Goal: Task Accomplishment & Management: Use online tool/utility

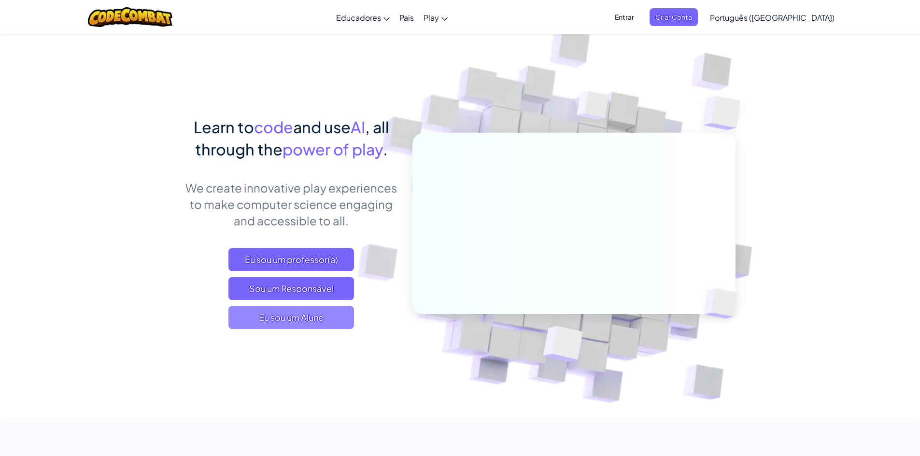
click at [324, 317] on span "Eu sou um Aluno" at bounding box center [291, 317] width 126 height 23
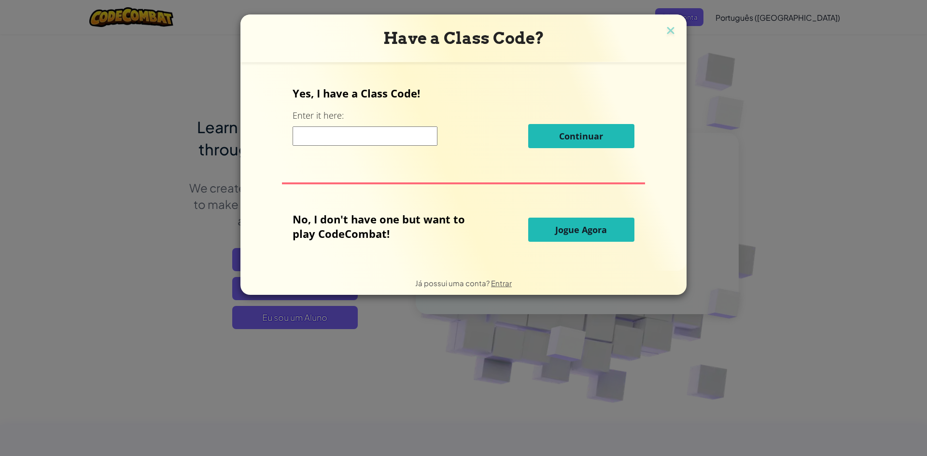
click at [303, 133] on input at bounding box center [365, 136] width 145 height 19
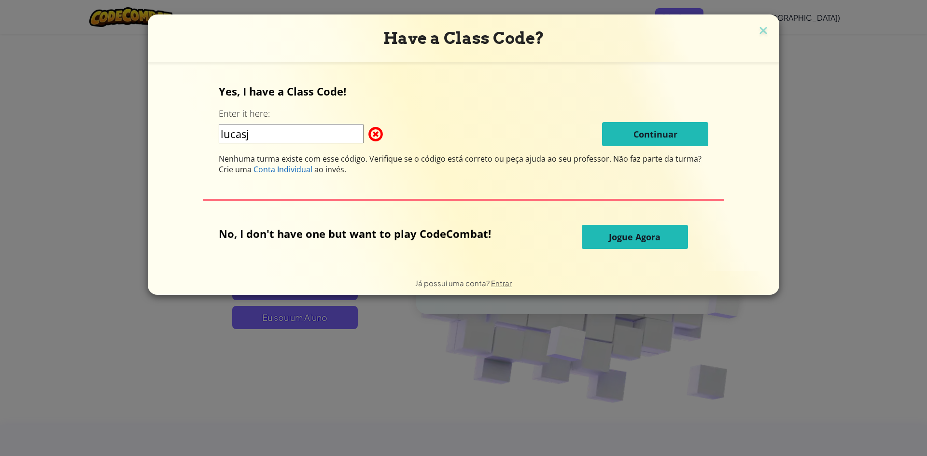
type input "lucasj"
click at [628, 235] on span "Jogue Agora" at bounding box center [635, 237] width 52 height 12
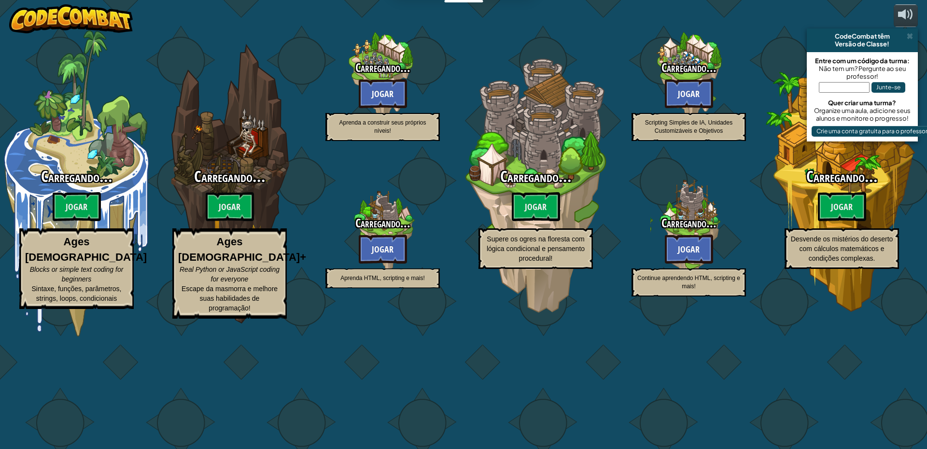
select select "pt-BR"
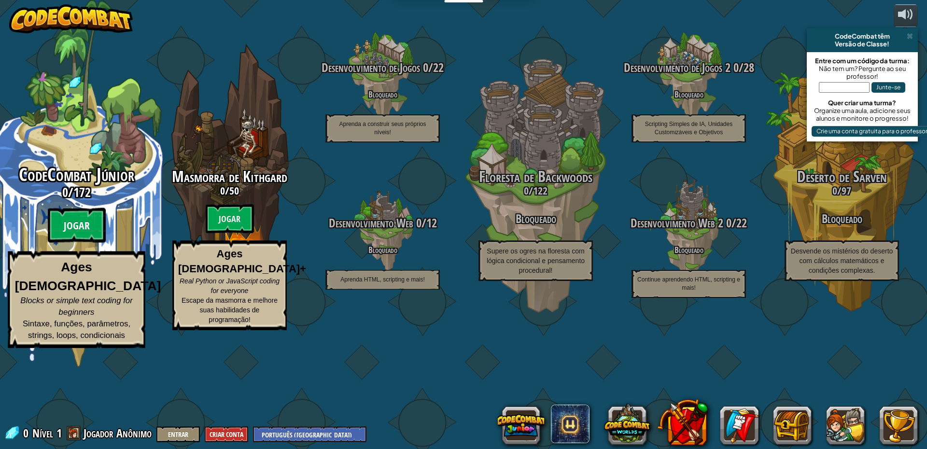
click at [68, 243] on btn "Jogar" at bounding box center [77, 225] width 58 height 35
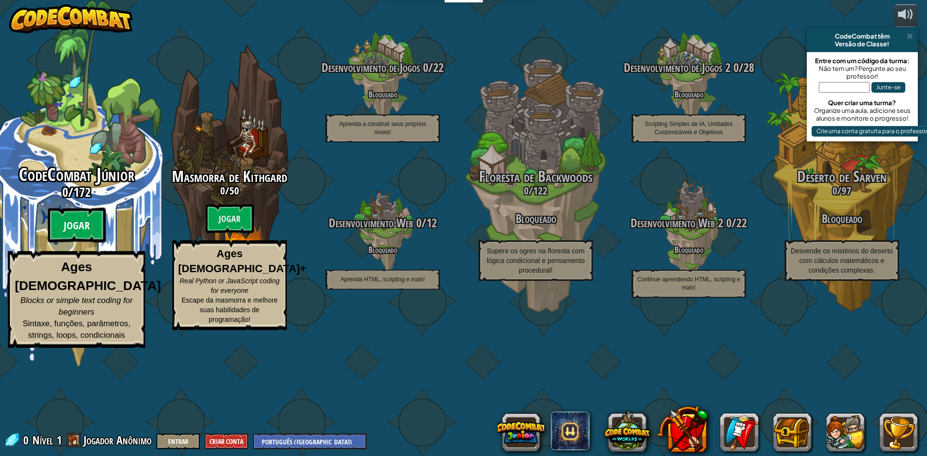
select select "pt-BR"
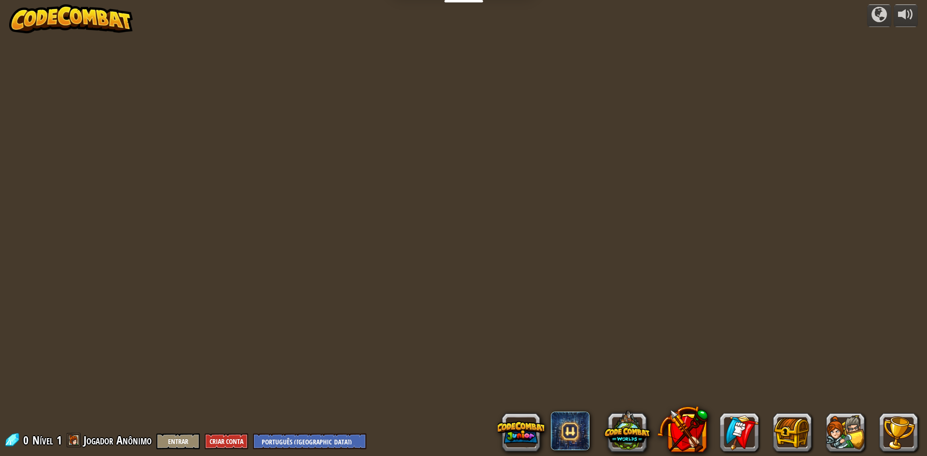
select select "pt-BR"
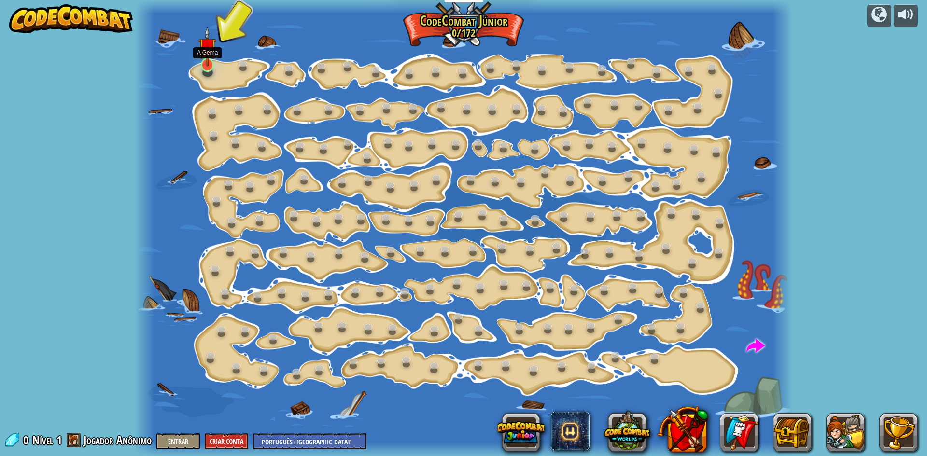
click at [206, 55] on img at bounding box center [206, 47] width 17 height 40
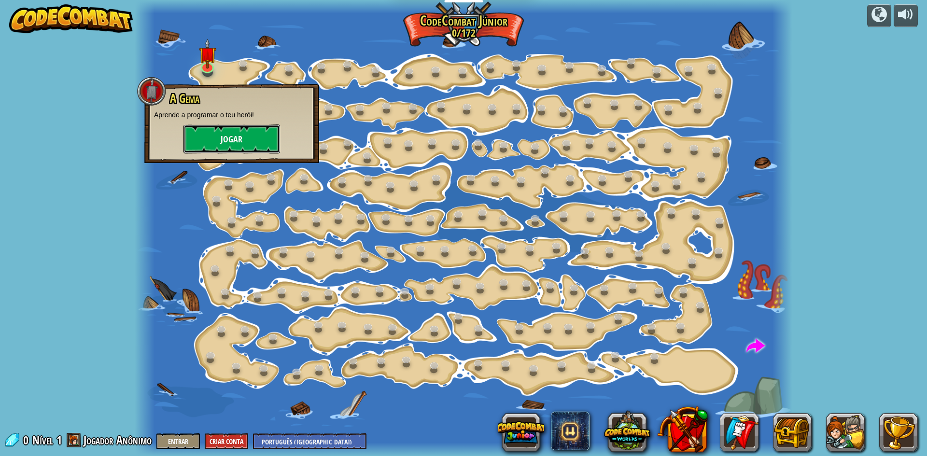
click at [239, 131] on button "Jogar" at bounding box center [231, 139] width 97 height 29
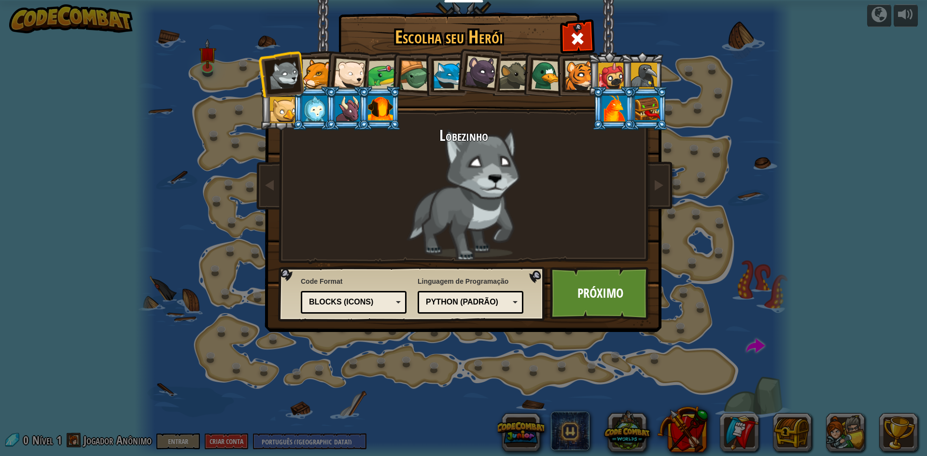
click at [353, 67] on div at bounding box center [350, 74] width 32 height 32
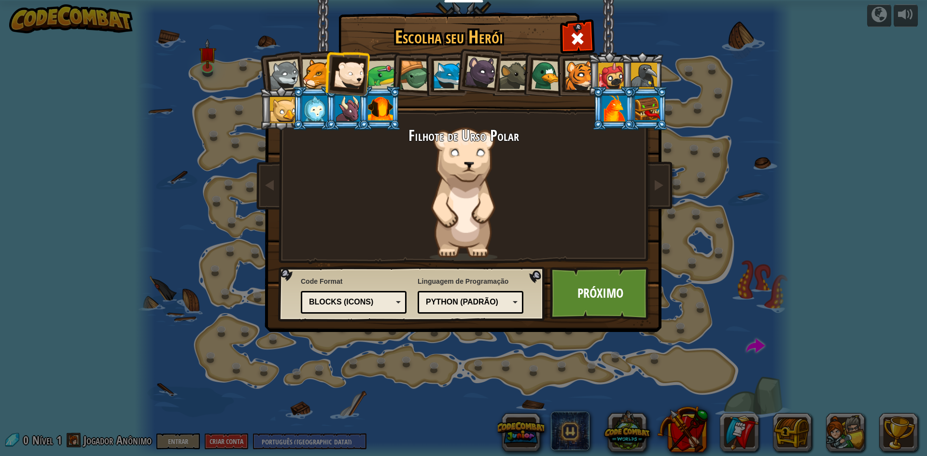
click at [384, 76] on div at bounding box center [383, 75] width 30 height 30
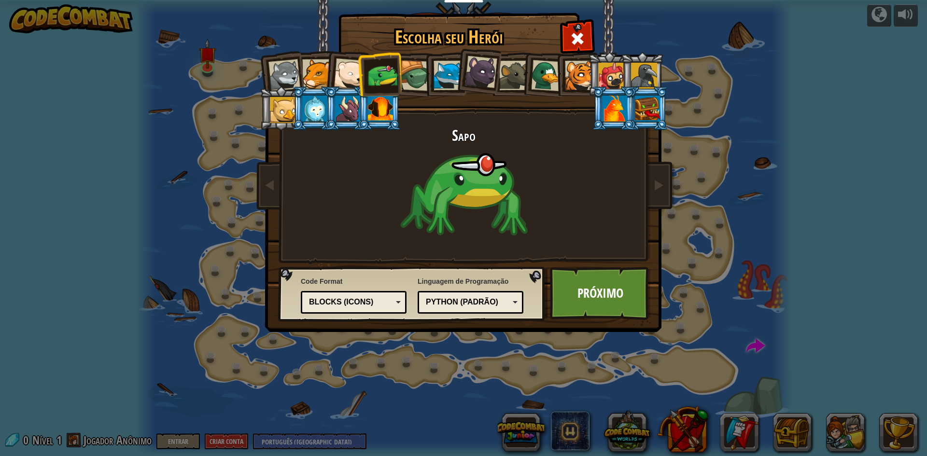
click at [408, 66] on div at bounding box center [415, 75] width 31 height 31
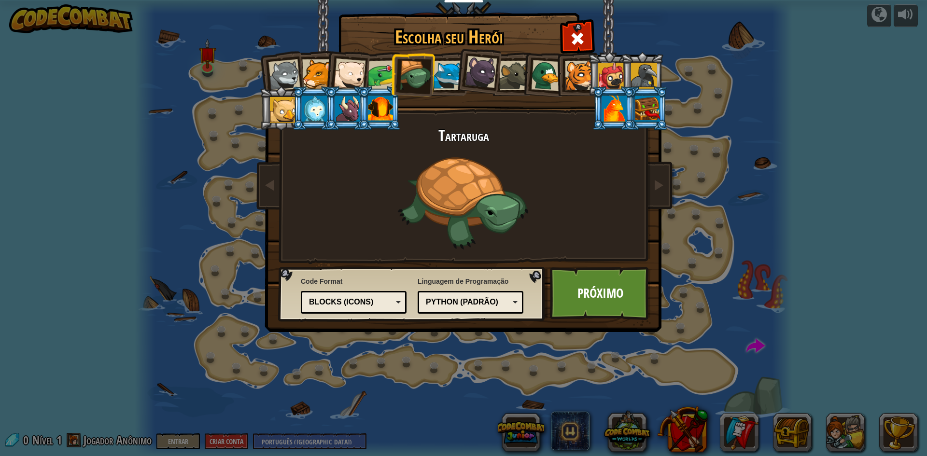
click at [449, 61] on div at bounding box center [448, 75] width 29 height 29
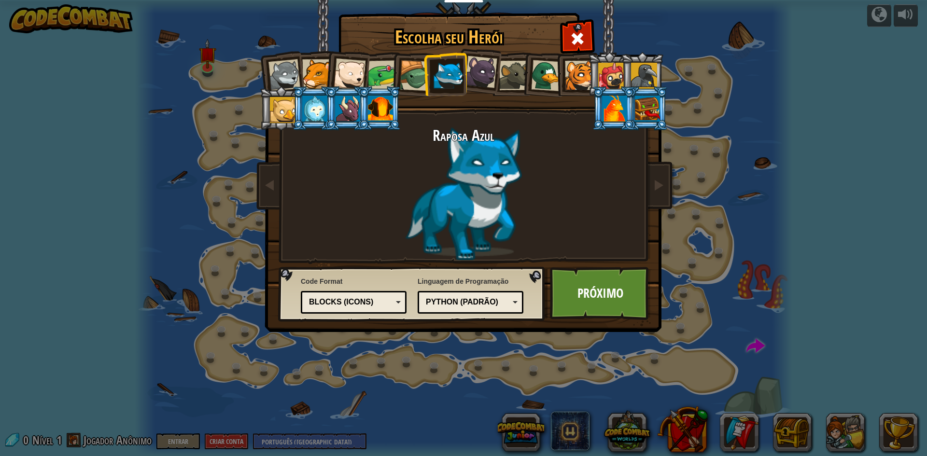
click at [493, 64] on div at bounding box center [481, 72] width 32 height 32
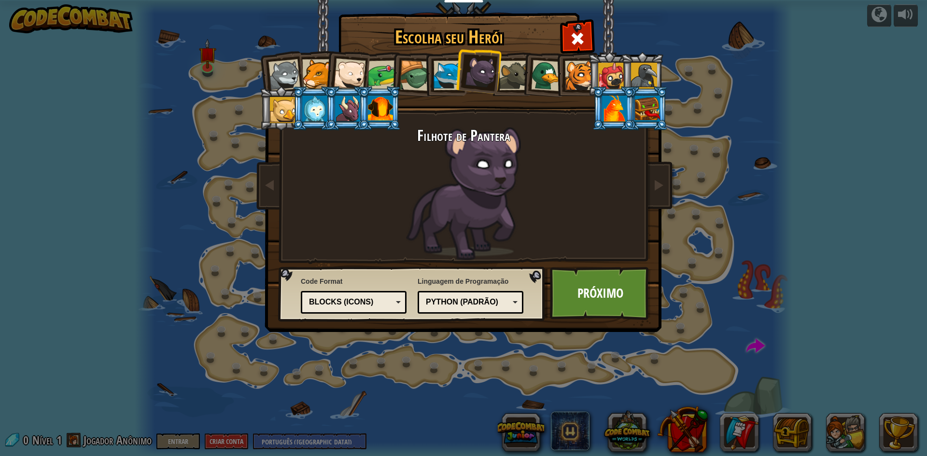
click at [574, 76] on div at bounding box center [579, 75] width 29 height 29
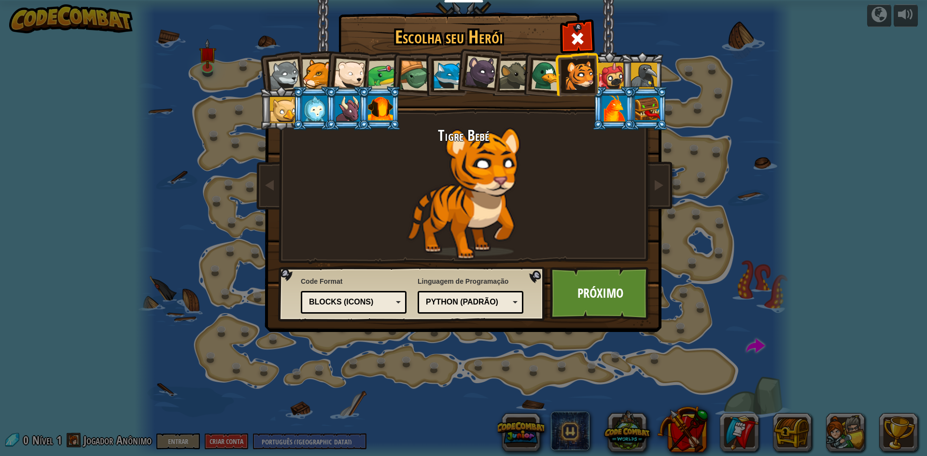
click at [607, 66] on div at bounding box center [611, 76] width 26 height 26
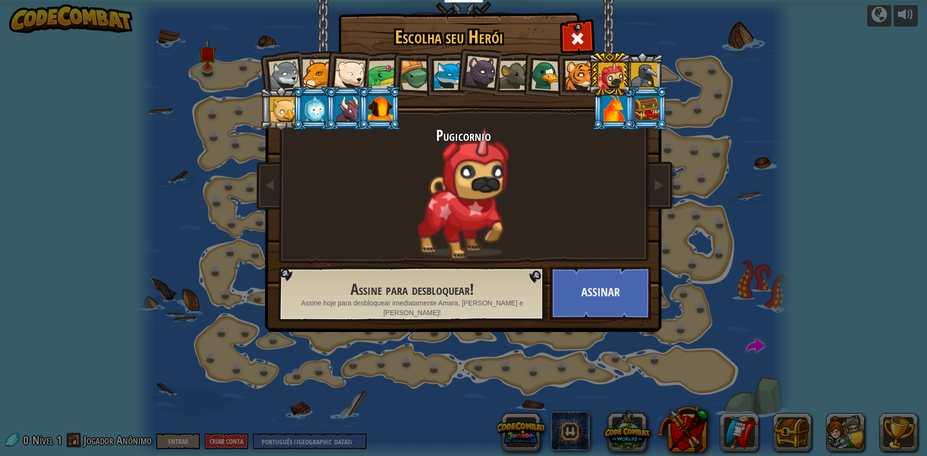
click at [354, 65] on div at bounding box center [350, 74] width 32 height 32
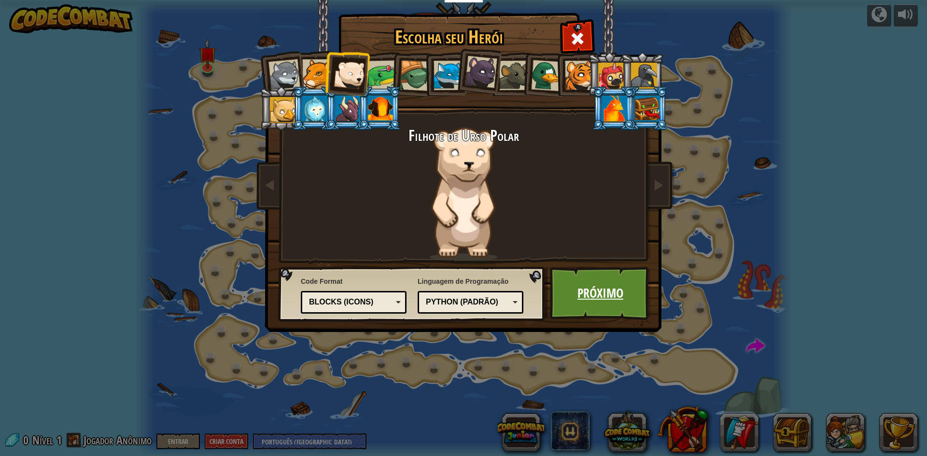
click at [604, 281] on link "Próximo" at bounding box center [600, 293] width 101 height 53
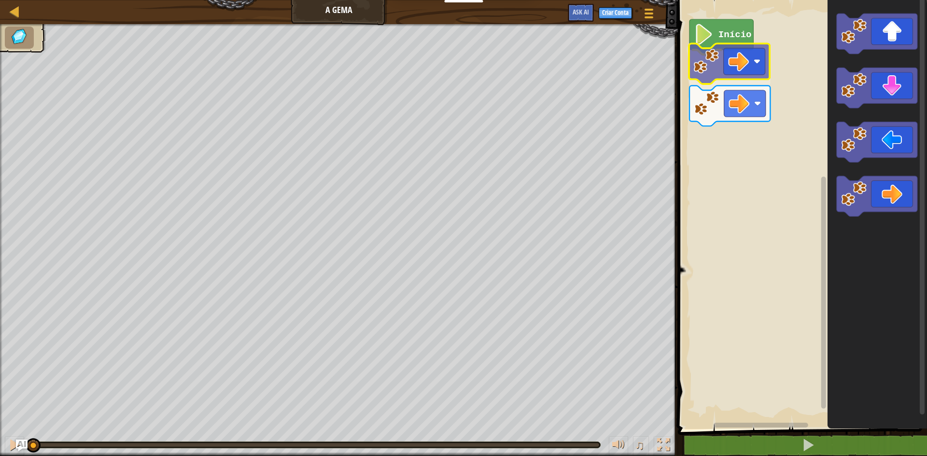
click at [738, 66] on div "Início" at bounding box center [801, 212] width 252 height 434
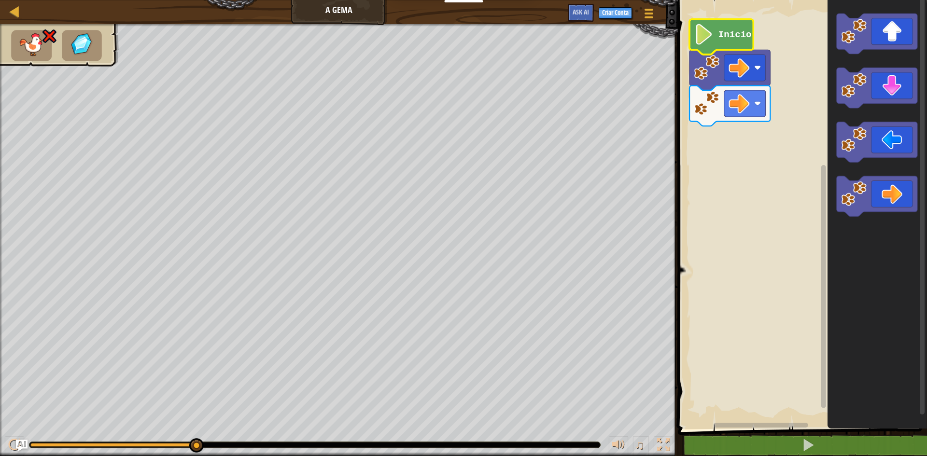
click at [706, 41] on image "Espaço de trabalho do Blockly" at bounding box center [704, 34] width 20 height 21
click at [706, 42] on image "Espaço de trabalho do Blockly" at bounding box center [704, 34] width 20 height 21
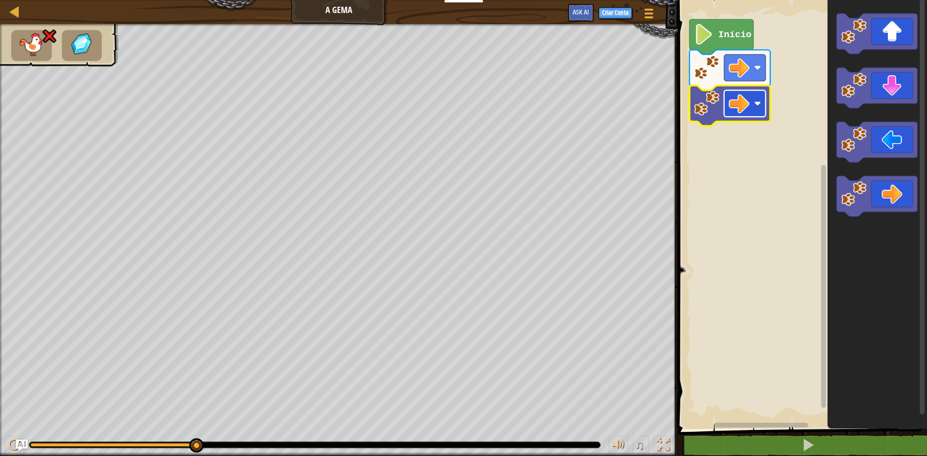
click at [745, 111] on image "Espaço de trabalho do Blockly" at bounding box center [739, 103] width 21 height 21
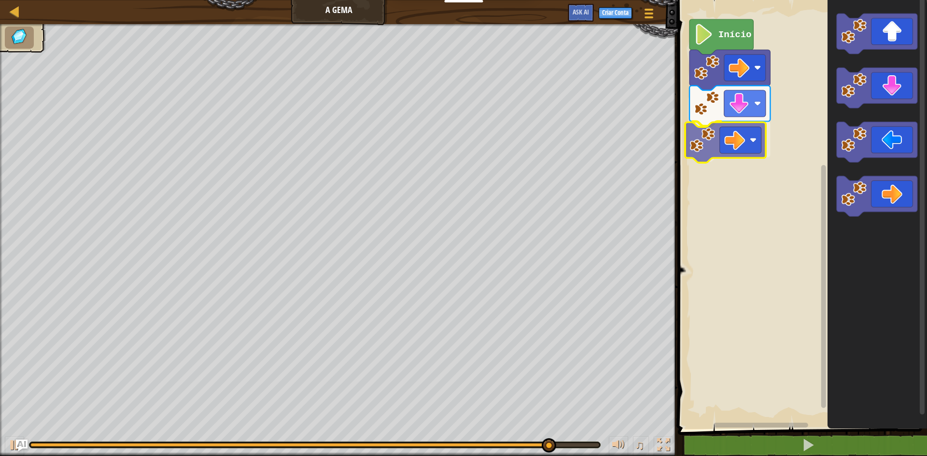
click at [724, 146] on div "Início" at bounding box center [801, 212] width 252 height 434
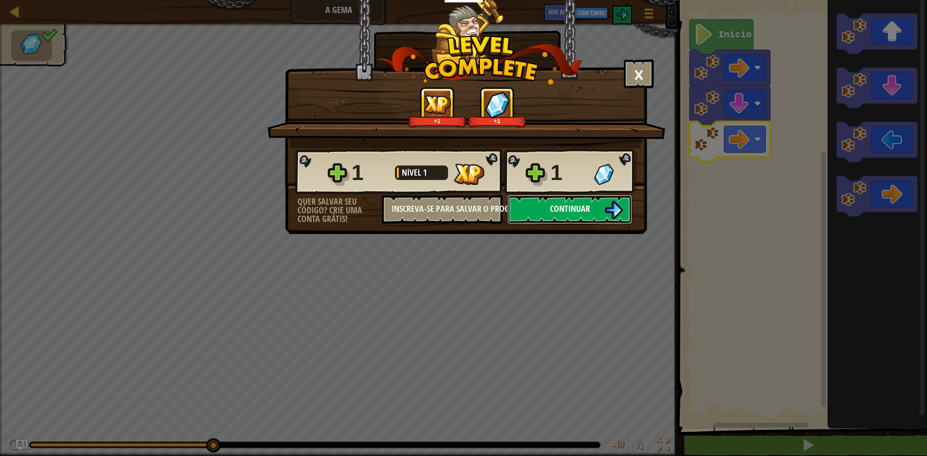
click at [560, 216] on button "Continuar" at bounding box center [569, 209] width 125 height 29
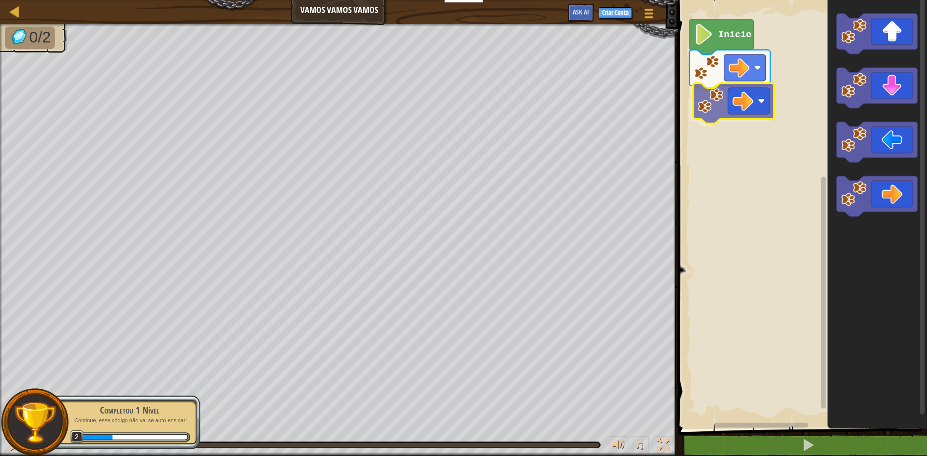
click at [758, 90] on div "Início" at bounding box center [801, 212] width 252 height 434
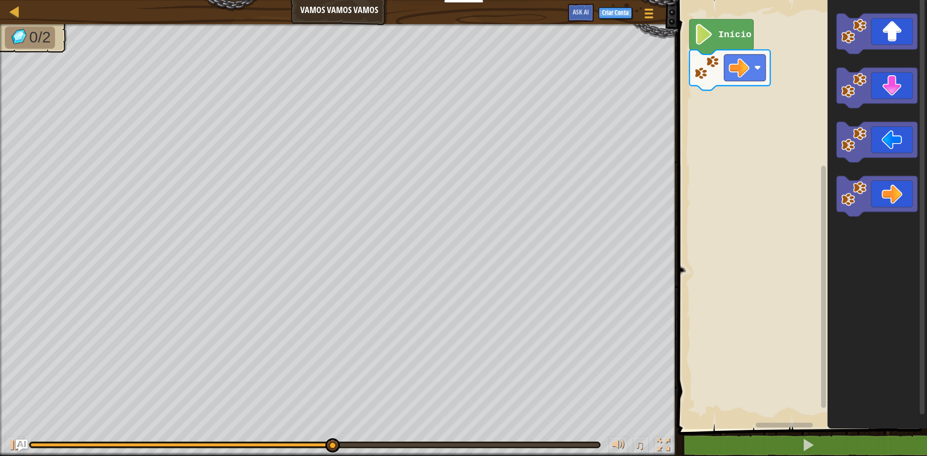
click at [538, 257] on div "Mapa Vamos Vamos Vamos Menu do Jogo Criar Conta Ask AI 1 הההההההההההההההההההההה…" at bounding box center [463, 228] width 927 height 456
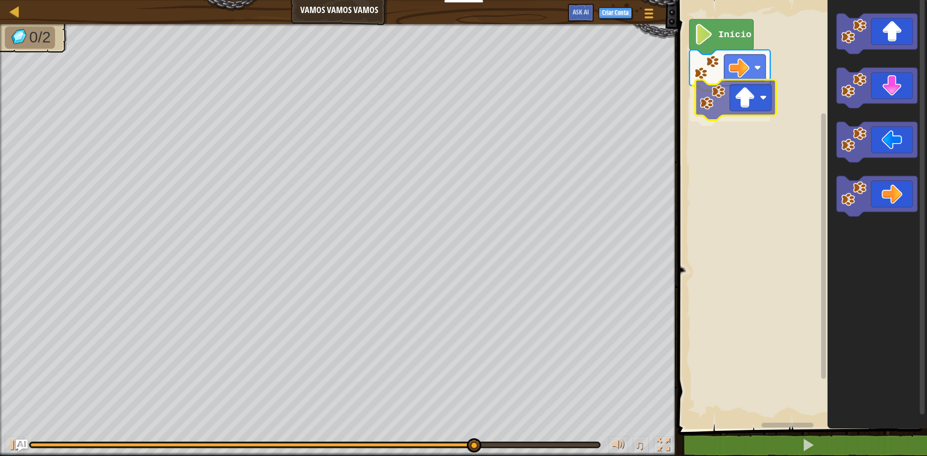
click at [738, 104] on div "Início" at bounding box center [801, 212] width 252 height 434
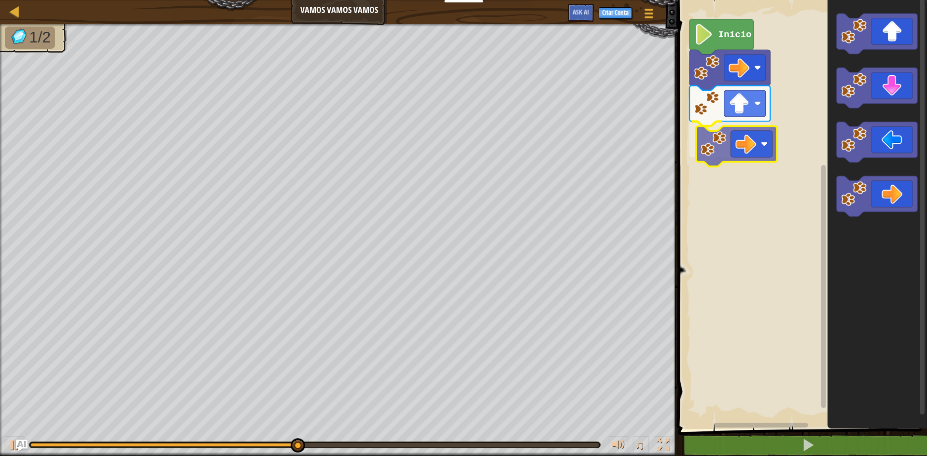
click at [707, 141] on div "Início" at bounding box center [801, 212] width 252 height 434
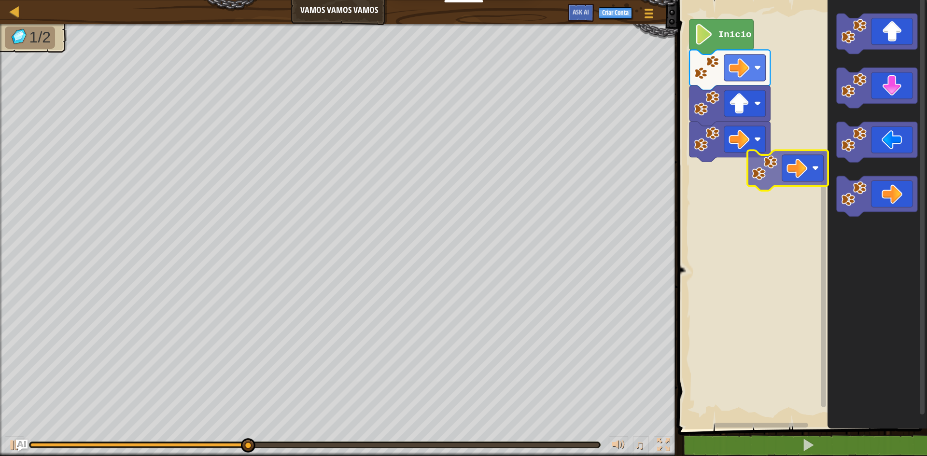
click at [794, 153] on div "Início" at bounding box center [801, 212] width 252 height 434
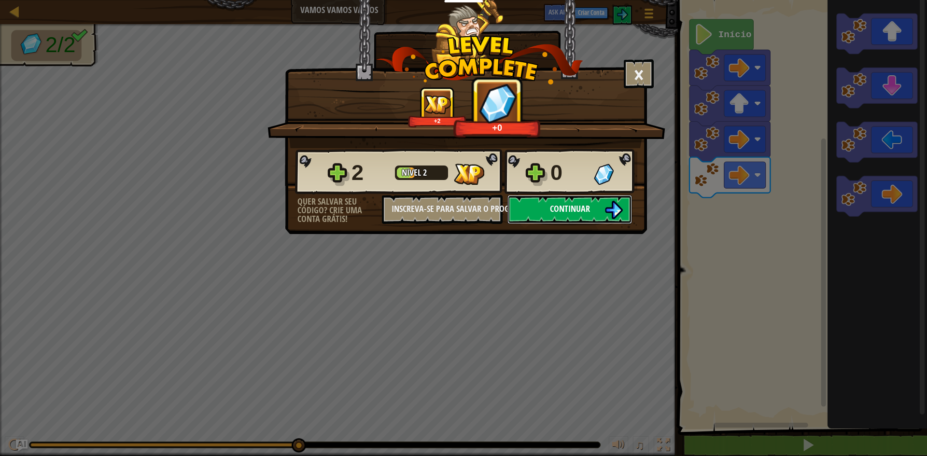
click at [584, 203] on span "Continuar" at bounding box center [570, 209] width 40 height 12
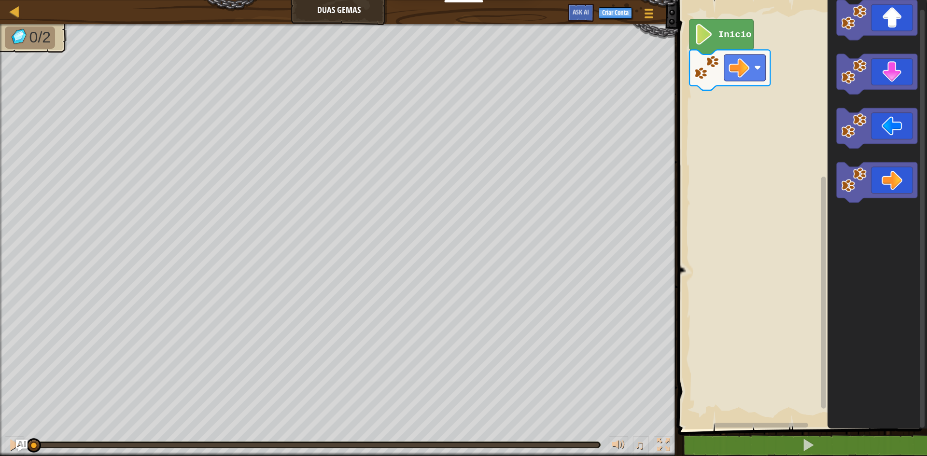
click at [750, 155] on div "Início" at bounding box center [801, 212] width 252 height 434
click at [710, 113] on div "Início" at bounding box center [801, 212] width 252 height 434
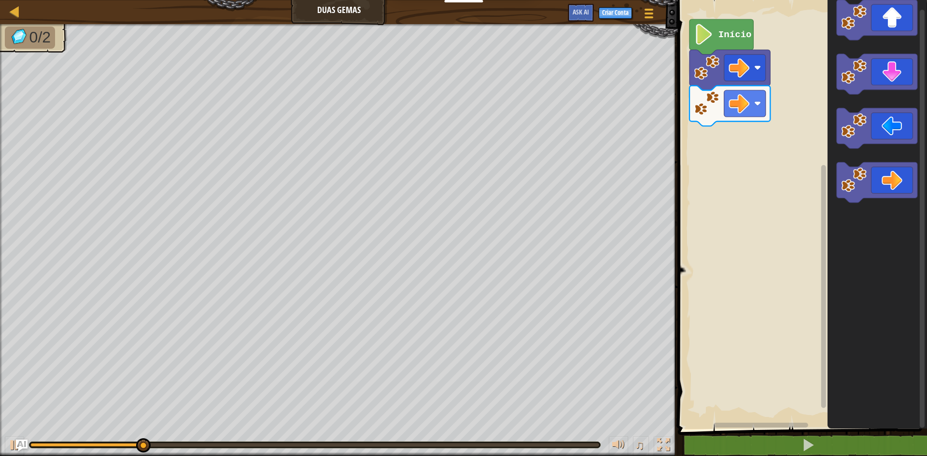
click at [911, 158] on icon "Espaço de trabalho do Blockly" at bounding box center [877, 212] width 99 height 434
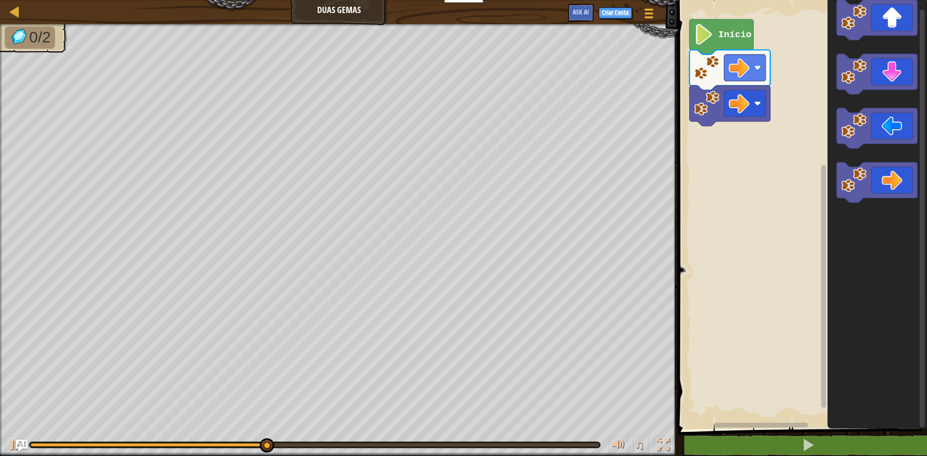
click at [531, 113] on div "Mapa Duas Gemas Menu do Jogo Criar Conta Ask AI 1 ההההההההההההההההההההההההההההה…" at bounding box center [463, 228] width 927 height 456
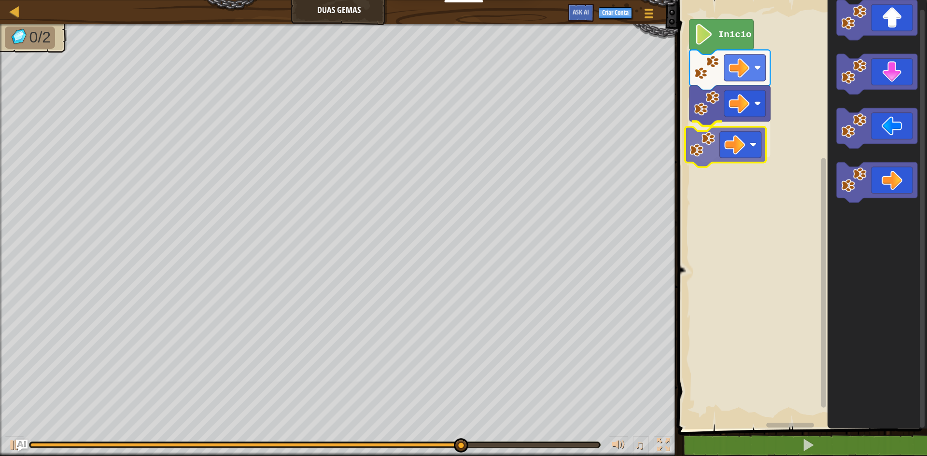
click at [694, 130] on div "Início" at bounding box center [801, 212] width 252 height 434
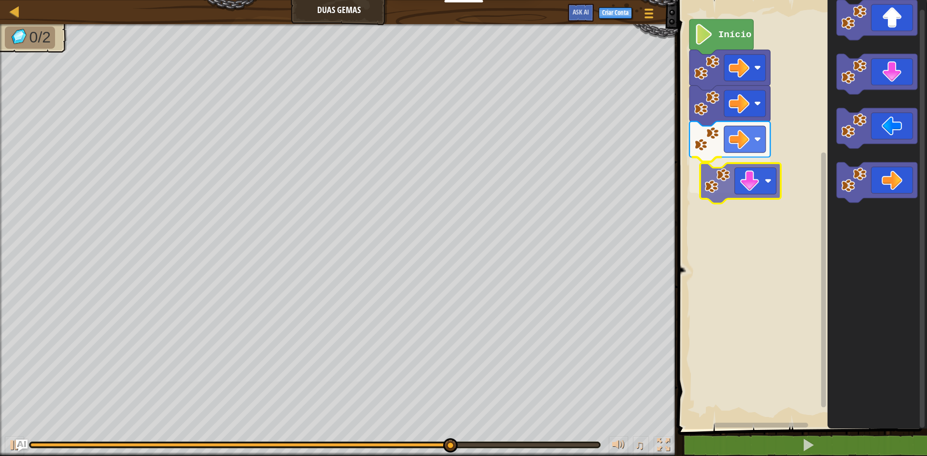
click at [740, 192] on div "Início" at bounding box center [801, 212] width 252 height 434
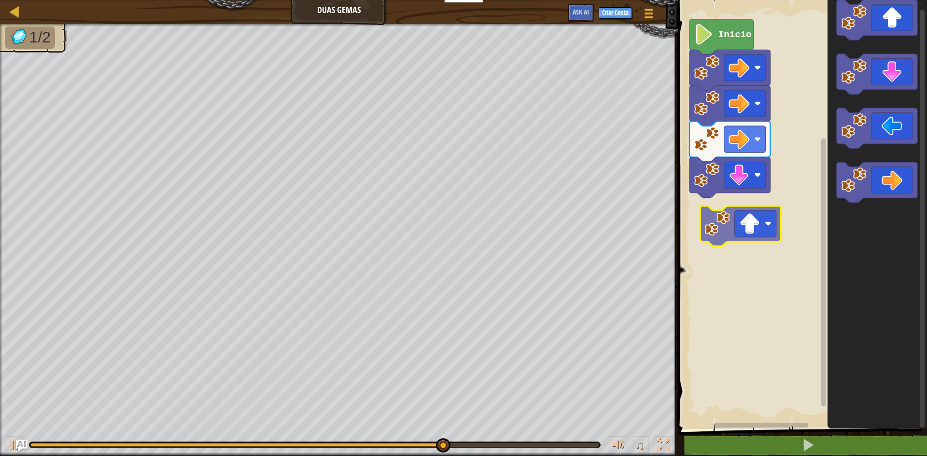
click at [735, 217] on div "Início" at bounding box center [801, 212] width 252 height 434
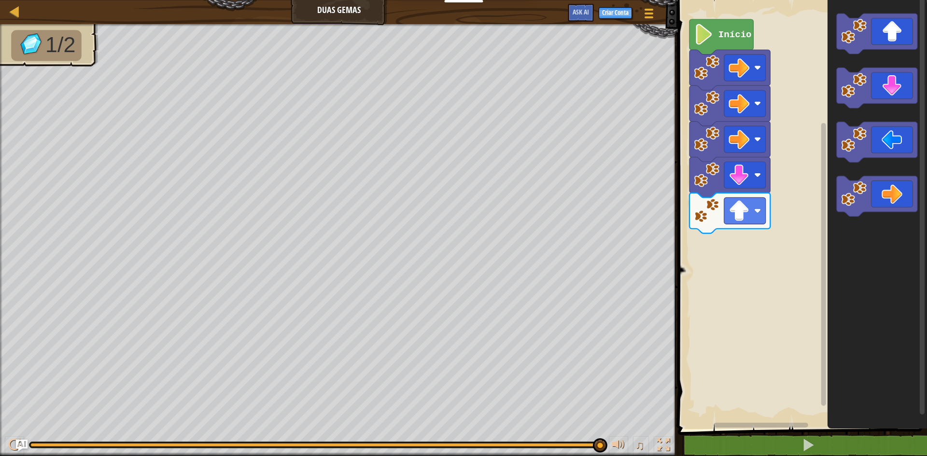
click at [782, 198] on div "Início" at bounding box center [801, 212] width 252 height 434
click at [723, 229] on div "Início" at bounding box center [801, 212] width 252 height 434
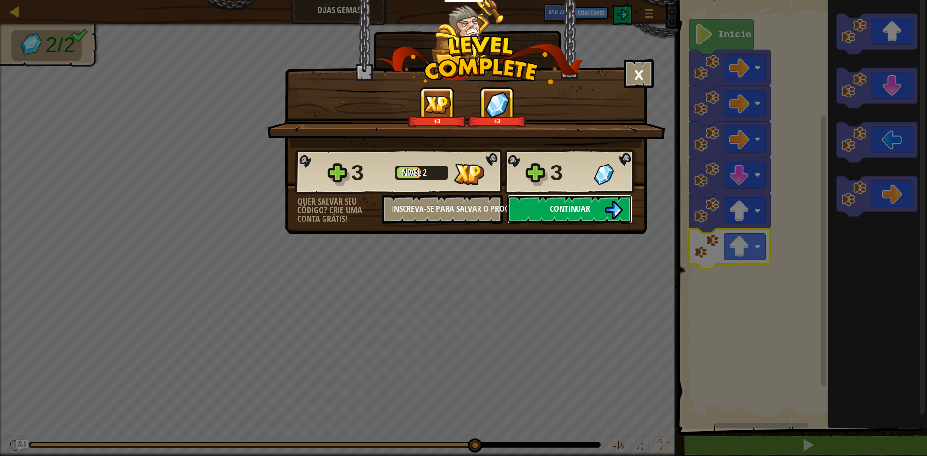
click at [540, 203] on button "Continuar" at bounding box center [569, 209] width 125 height 29
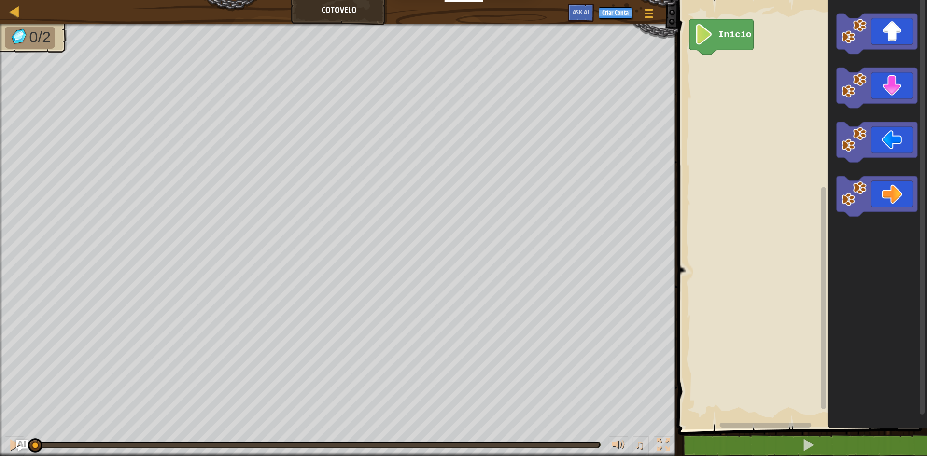
click at [720, 176] on div "Início" at bounding box center [801, 212] width 252 height 434
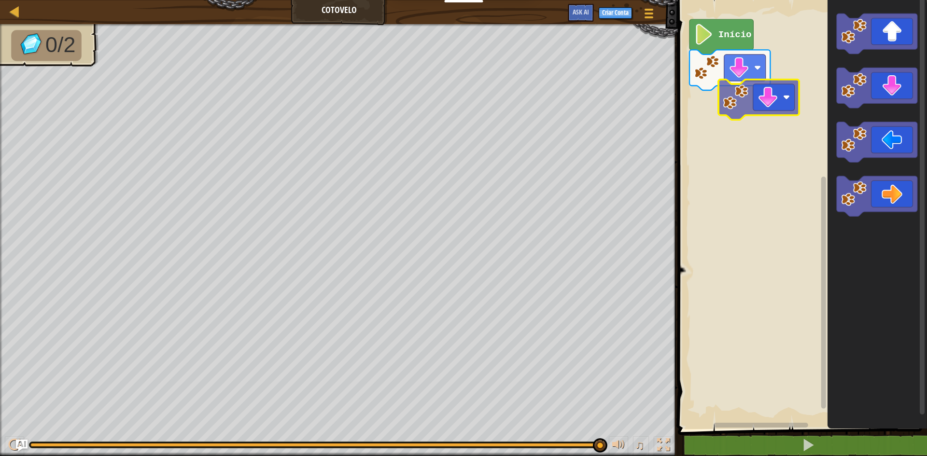
click at [750, 88] on div "Início" at bounding box center [801, 212] width 252 height 434
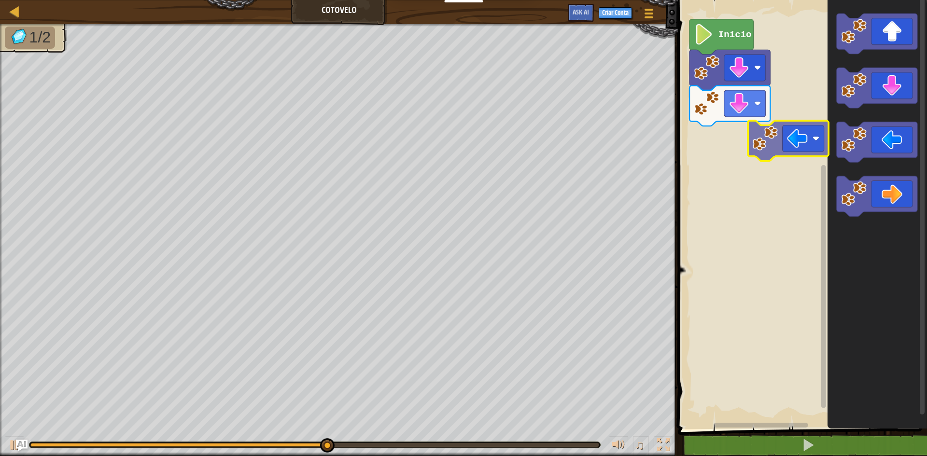
click at [737, 117] on div "Início" at bounding box center [801, 212] width 252 height 434
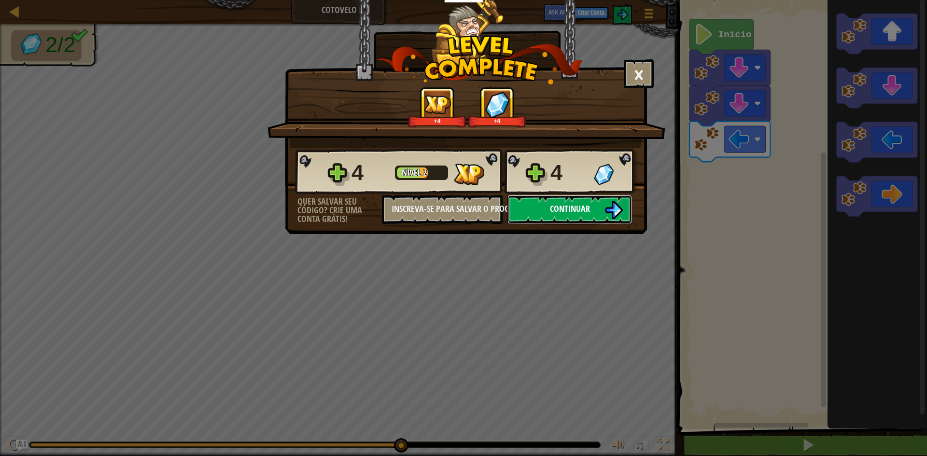
click at [581, 213] on span "Continuar" at bounding box center [570, 209] width 40 height 12
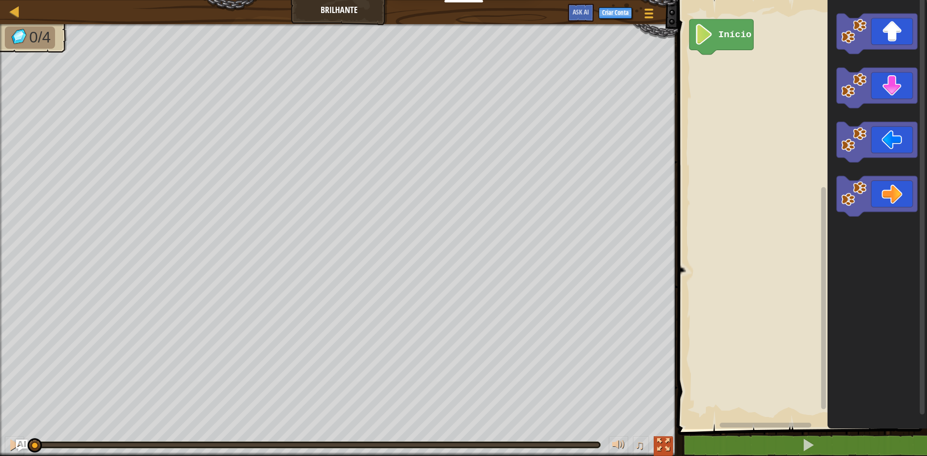
click at [659, 439] on div at bounding box center [663, 445] width 13 height 13
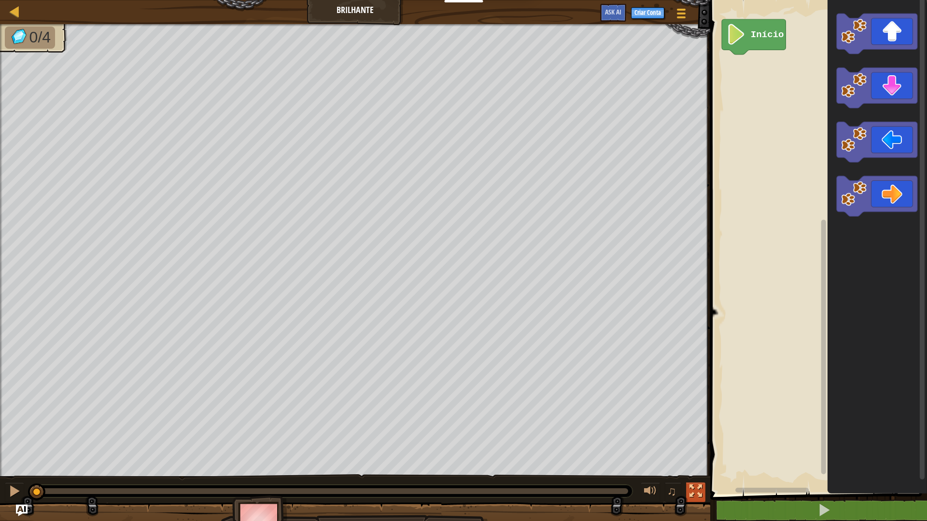
click at [695, 456] on div at bounding box center [695, 491] width 13 height 13
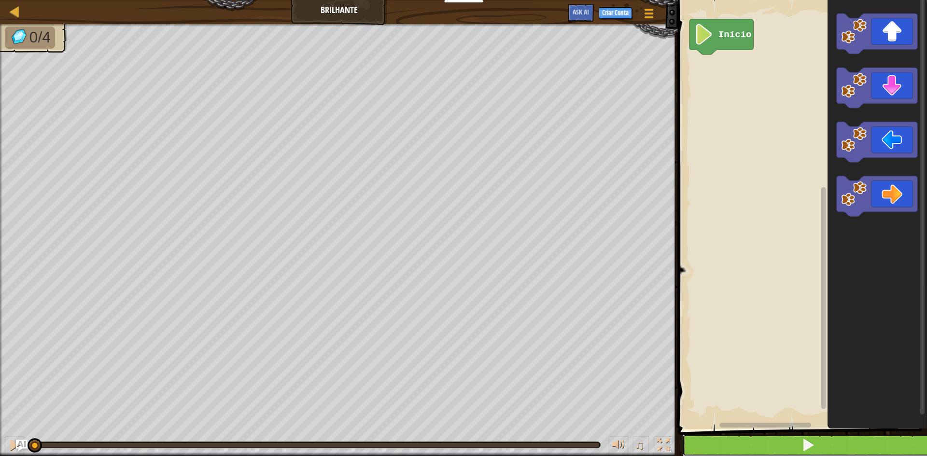
click at [800, 443] on button at bounding box center [808, 446] width 252 height 22
